Goal: Task Accomplishment & Management: Use online tool/utility

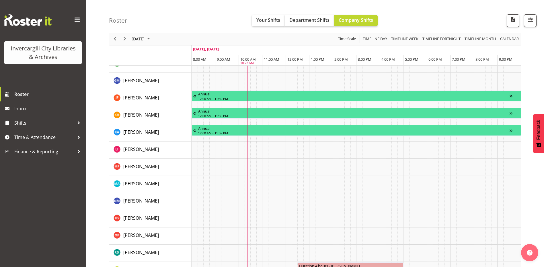
scroll to position [537, 0]
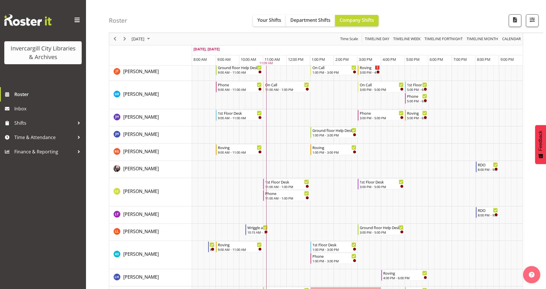
scroll to position [86, 0]
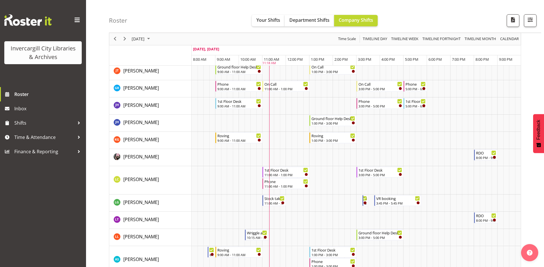
scroll to position [143, 0]
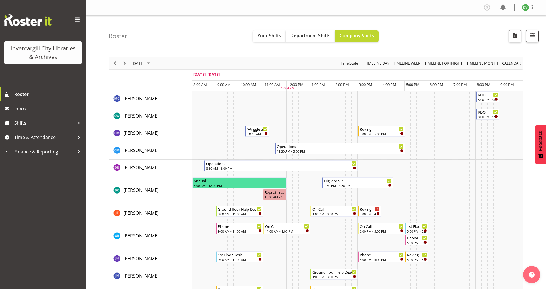
scroll to position [86, 0]
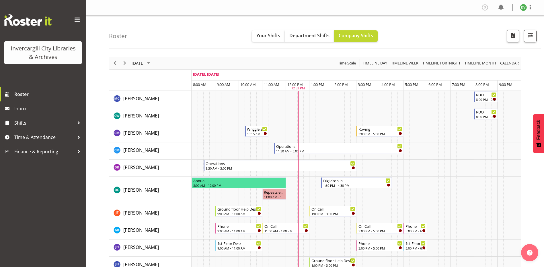
scroll to position [143, 0]
